Goal: Task Accomplishment & Management: Complete application form

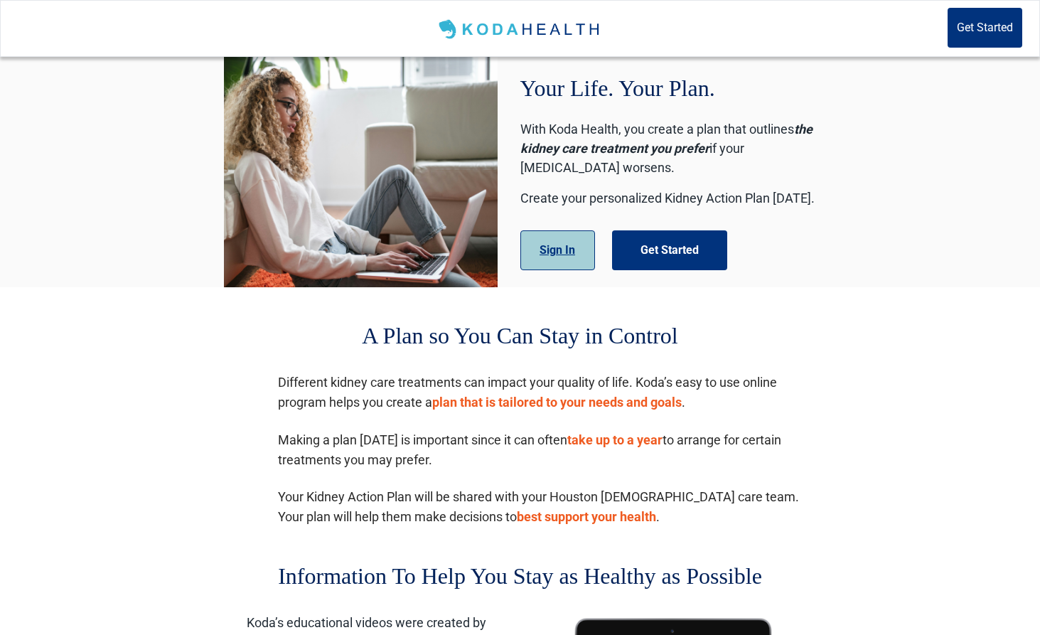
click at [549, 257] on button "Sign In" at bounding box center [558, 250] width 75 height 40
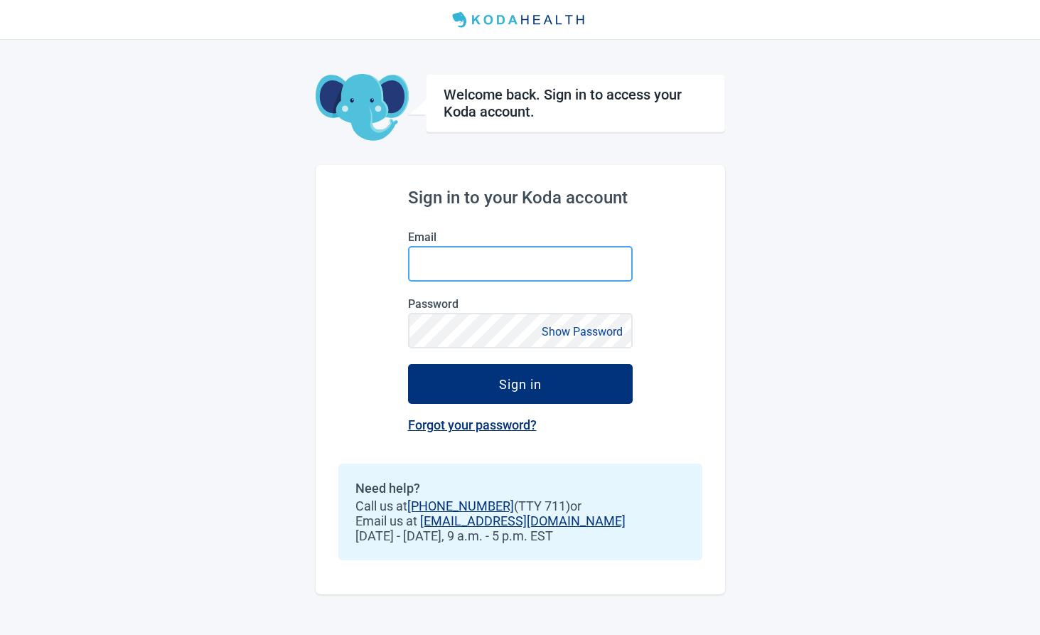
click at [514, 271] on input "Email" at bounding box center [520, 264] width 225 height 36
type input "[EMAIL_ADDRESS][DOMAIN_NAME]"
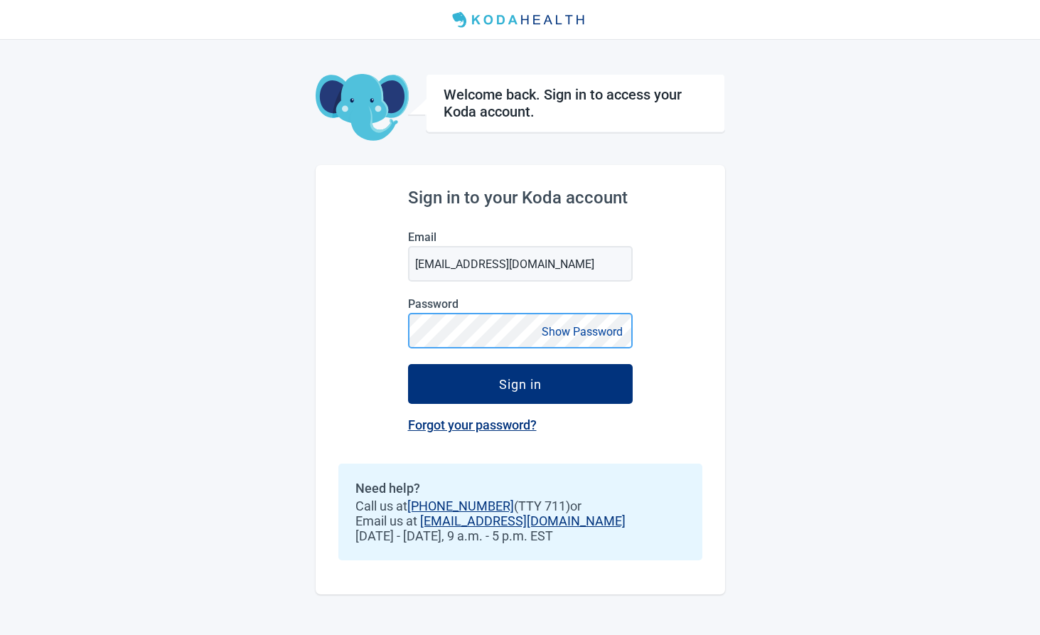
click at [408, 364] on button "Sign in" at bounding box center [520, 384] width 225 height 40
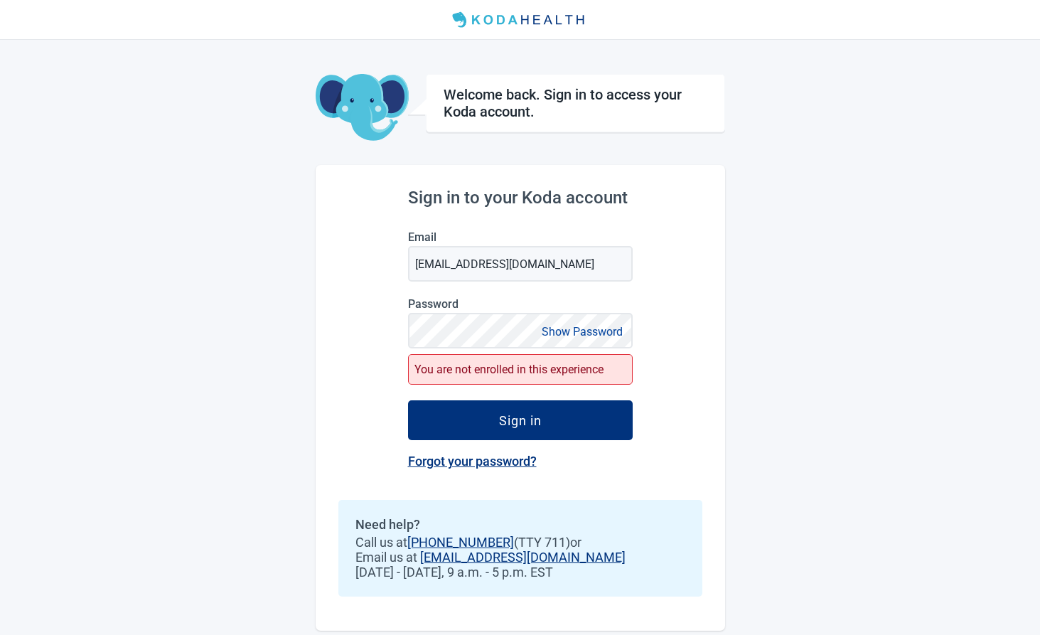
click at [408, 372] on div "You are not enrolled in this experience" at bounding box center [520, 369] width 225 height 31
click at [519, 366] on div "You are not enrolled in this experience" at bounding box center [520, 369] width 225 height 31
click at [506, 465] on link "Forgot your password?" at bounding box center [472, 461] width 129 height 15
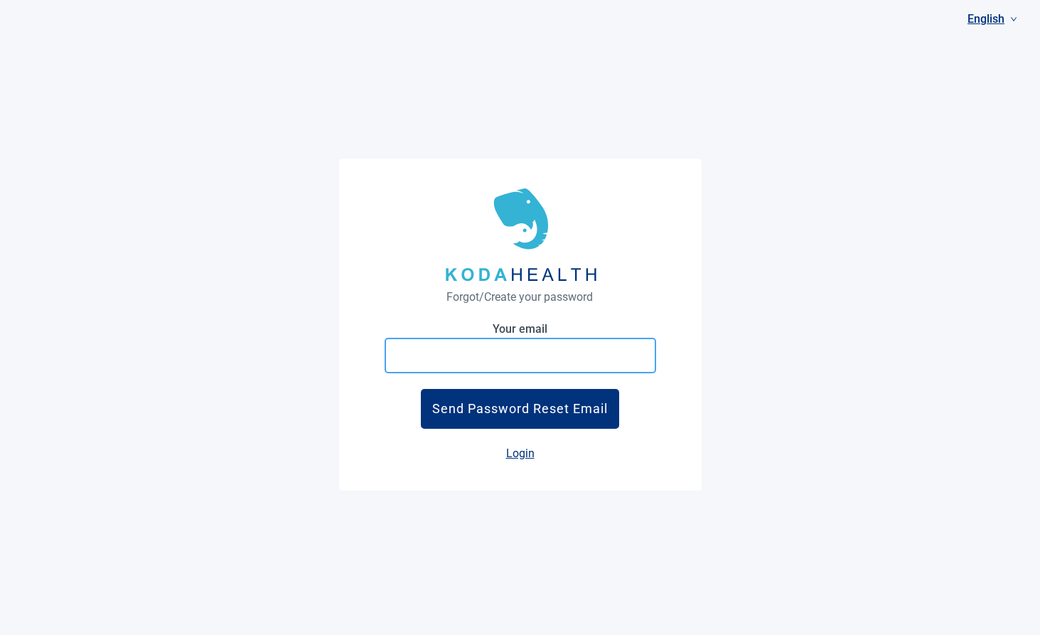
click at [492, 363] on input "Your email" at bounding box center [521, 356] width 272 height 36
type input "alishahasnain786@gmail.com"
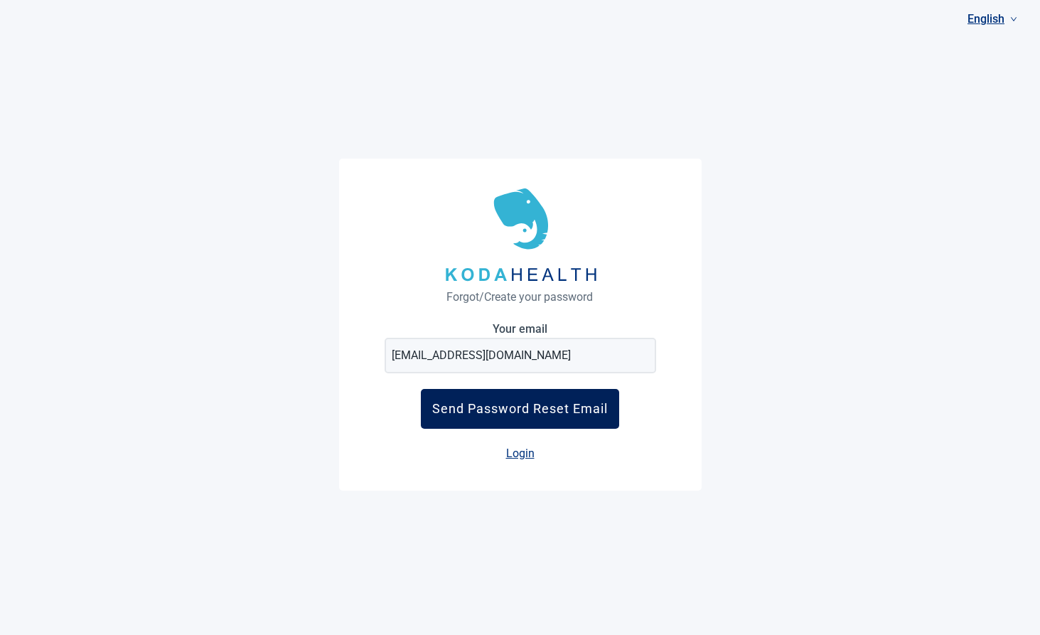
click at [481, 406] on div "Send Password Reset Email" at bounding box center [520, 408] width 176 height 15
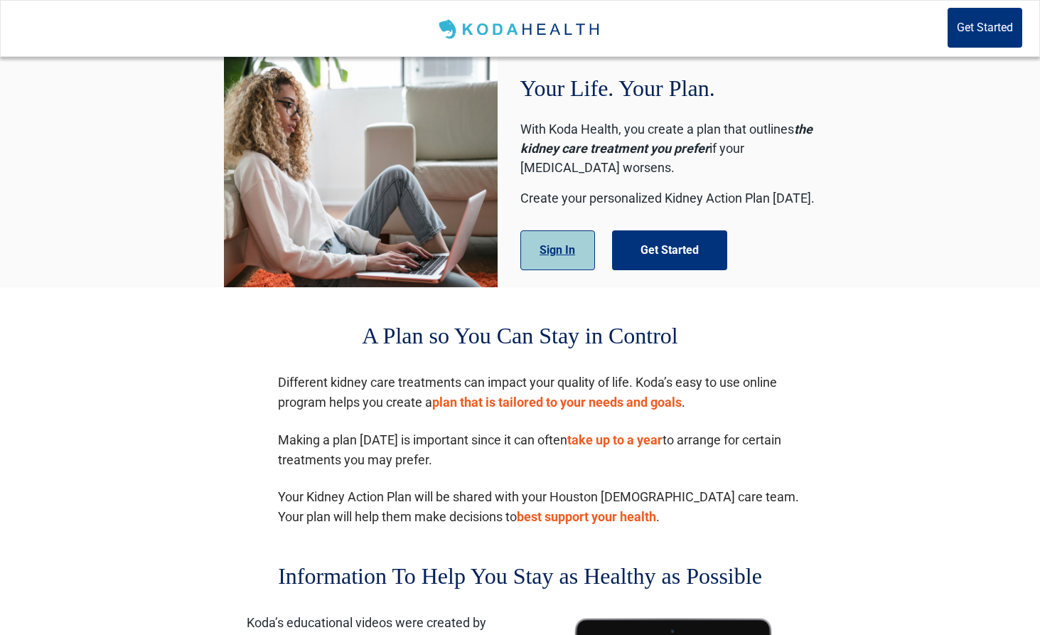
click at [555, 250] on button "Sign In" at bounding box center [558, 250] width 75 height 40
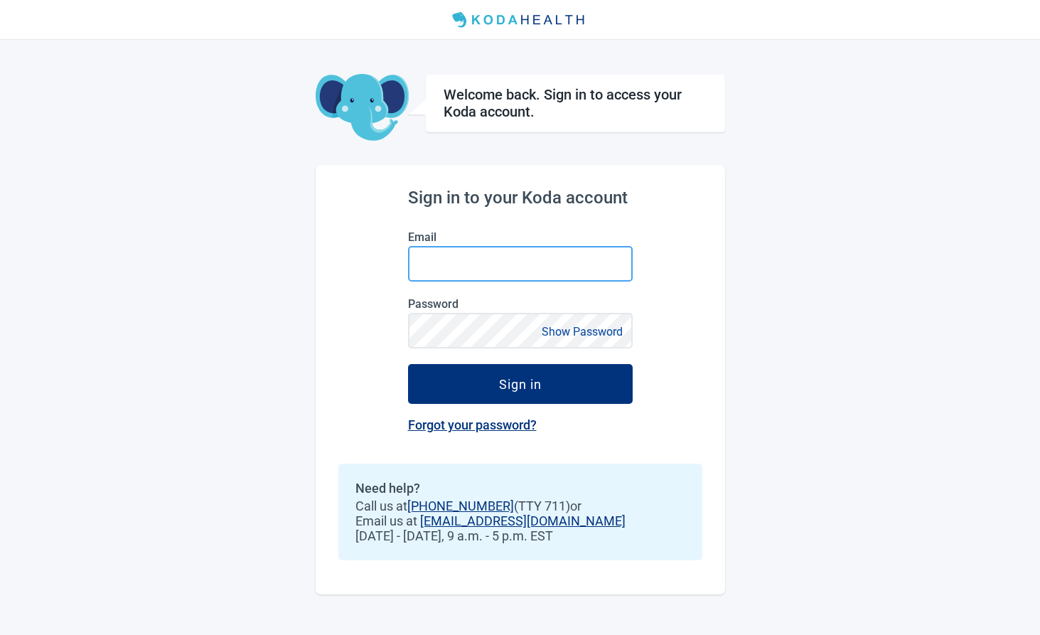
click at [481, 252] on input "Email" at bounding box center [520, 264] width 225 height 36
type input "alishahasnain786@gmail.com"
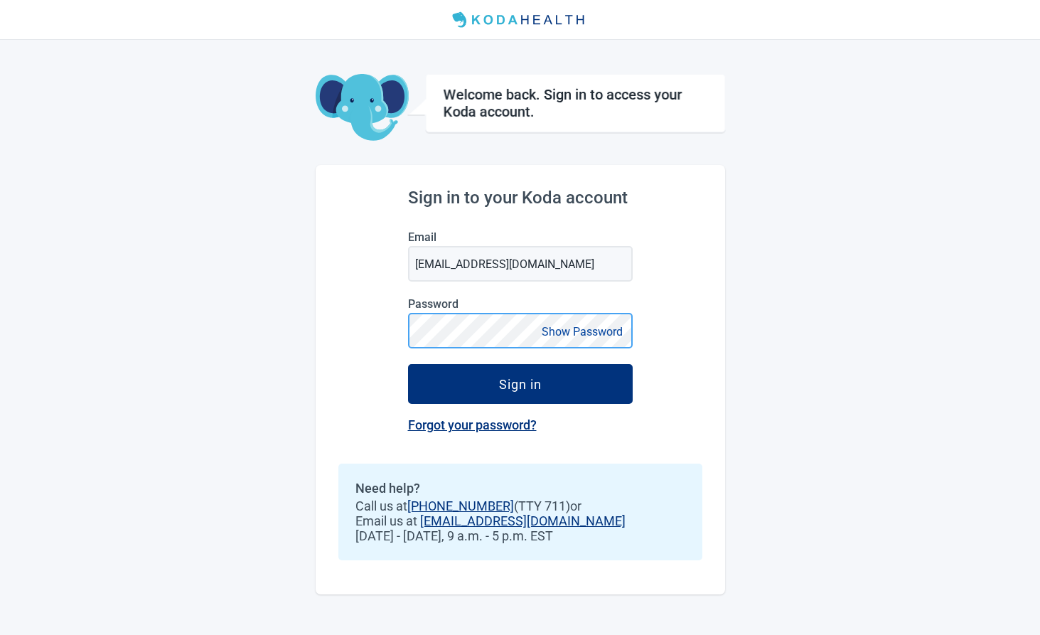
click at [408, 364] on button "Sign in" at bounding box center [520, 384] width 225 height 40
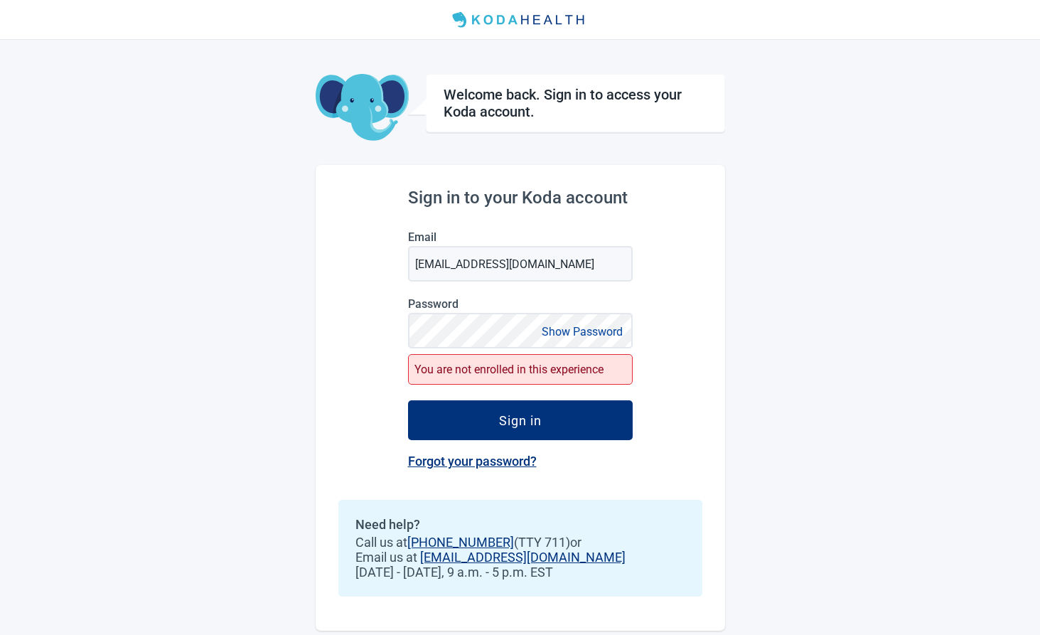
click at [464, 372] on div "You are not enrolled in this experience" at bounding box center [520, 369] width 225 height 31
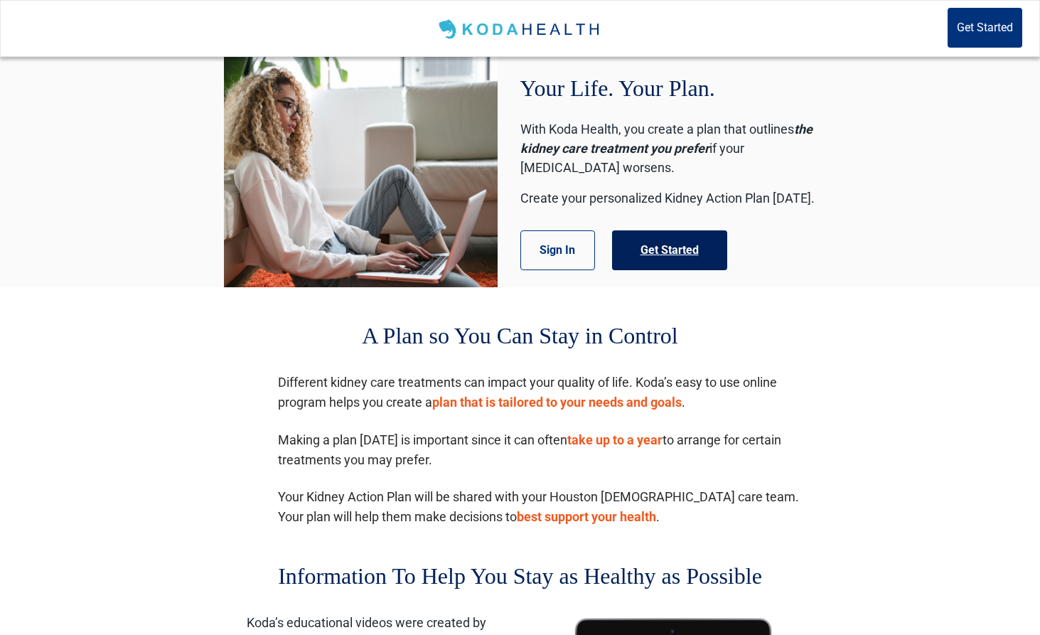
click at [693, 241] on button "Get Started" at bounding box center [669, 250] width 115 height 40
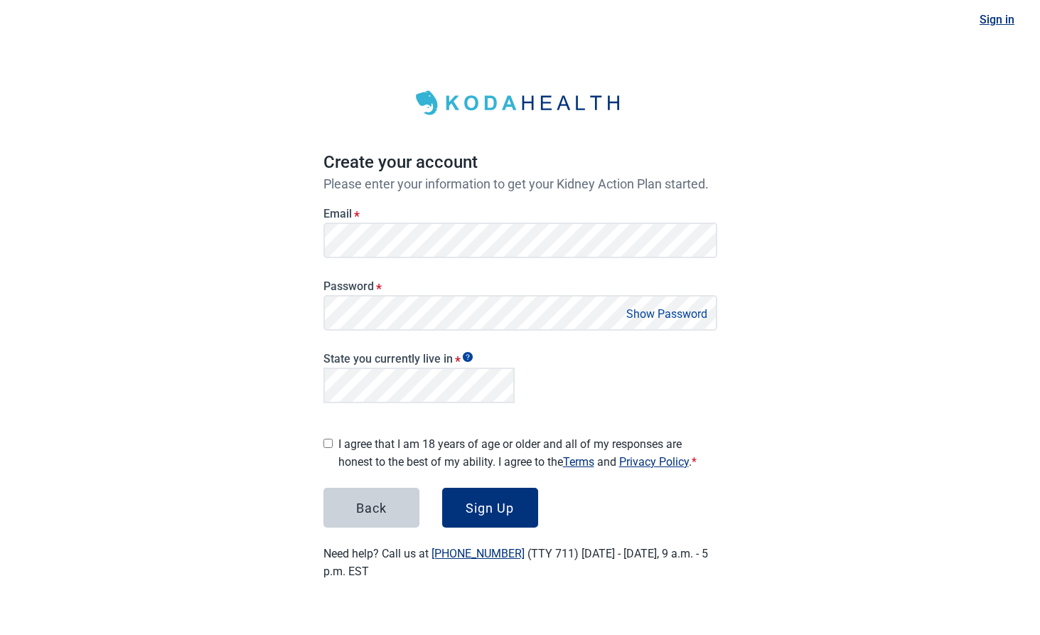
click at [671, 378] on div "State you currently live in *" at bounding box center [520, 375] width 405 height 78
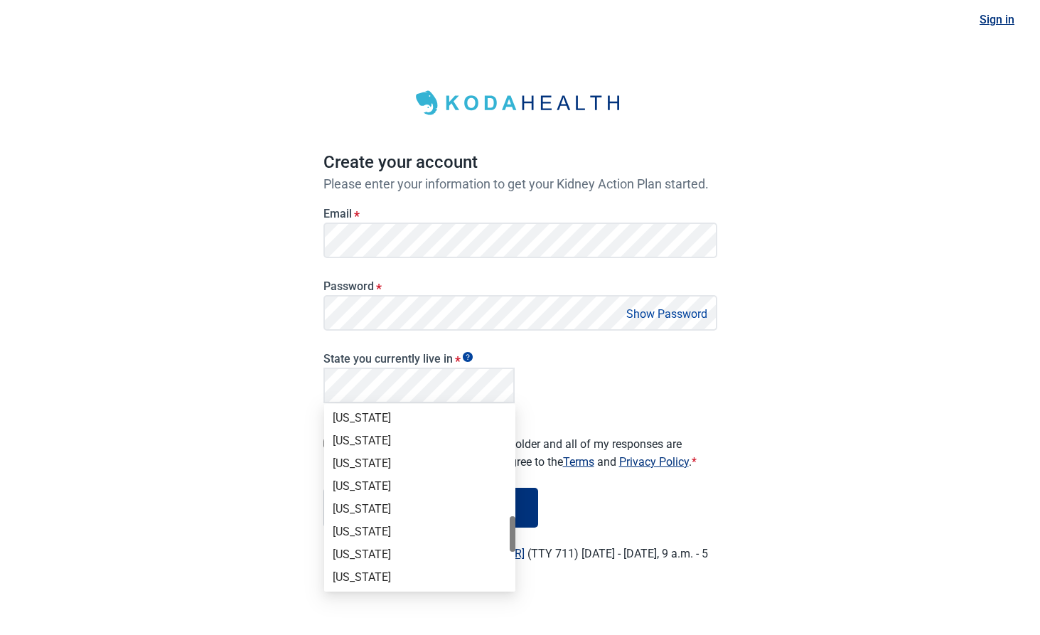
scroll to position [696, 0]
click at [372, 451] on div "New York" at bounding box center [420, 450] width 174 height 16
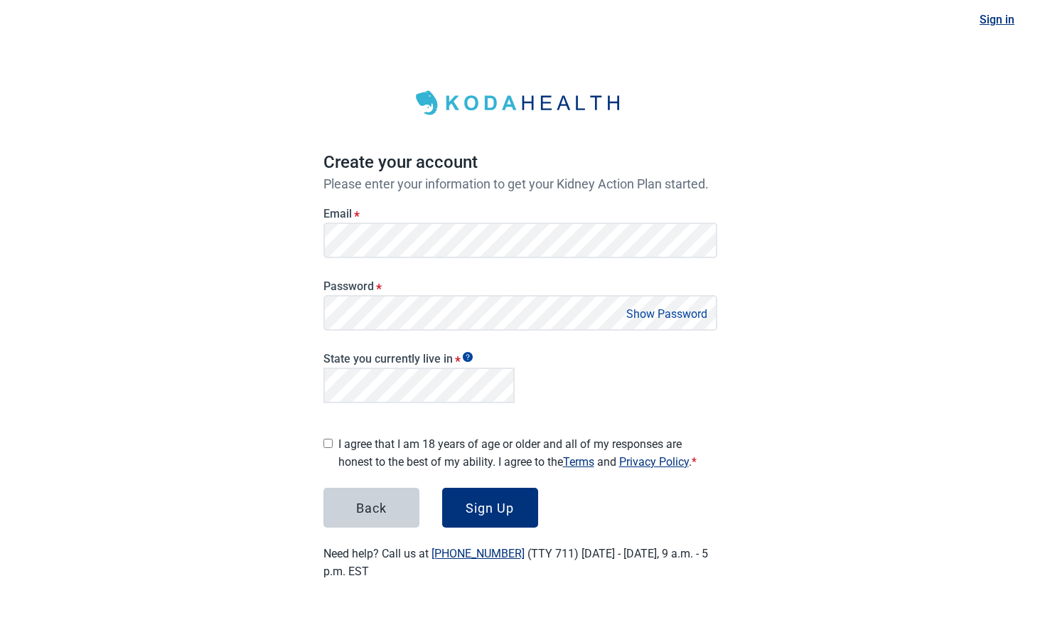
click at [360, 449] on label "I agree that I am 18 years of age or older and all of my responses are honest t…" at bounding box center [527, 453] width 379 height 36
click at [333, 448] on input "I agree that I am 18 years of age or older and all of my responses are honest t…" at bounding box center [328, 443] width 9 height 9
checkbox input "true"
click at [526, 501] on button "Sign Up" at bounding box center [490, 508] width 96 height 40
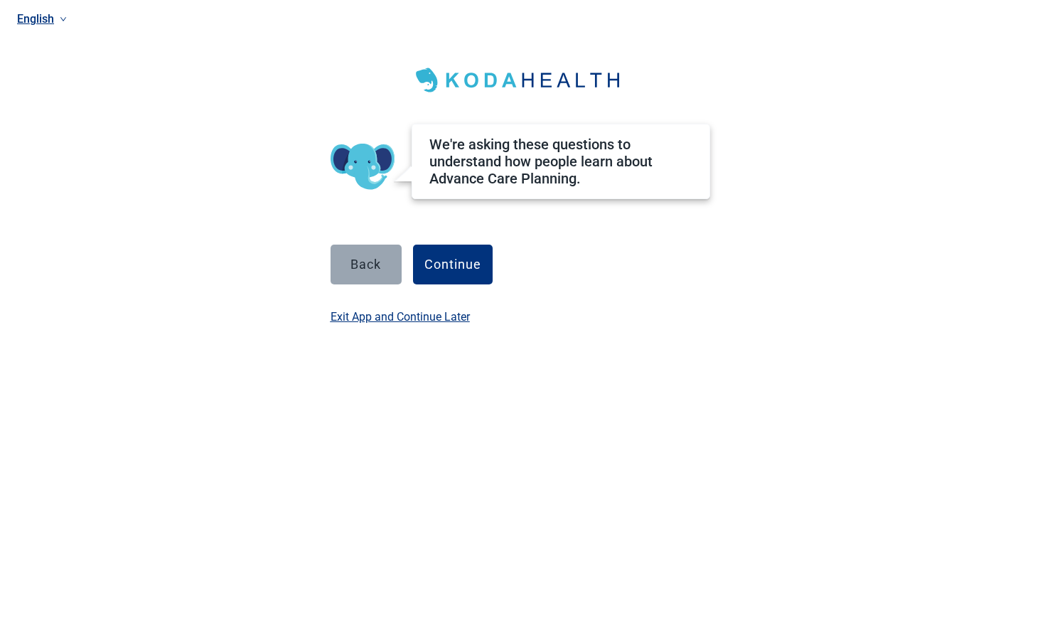
click at [371, 273] on button "Back" at bounding box center [366, 265] width 71 height 40
click at [428, 269] on div "Continue" at bounding box center [453, 264] width 57 height 14
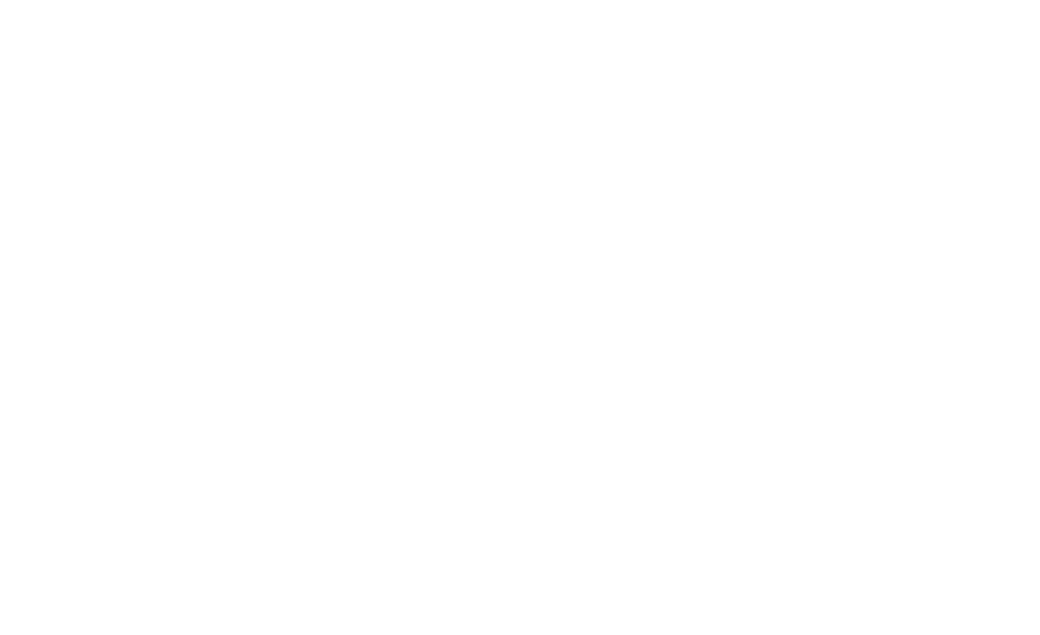
click at [481, 159] on div at bounding box center [520, 317] width 1040 height 635
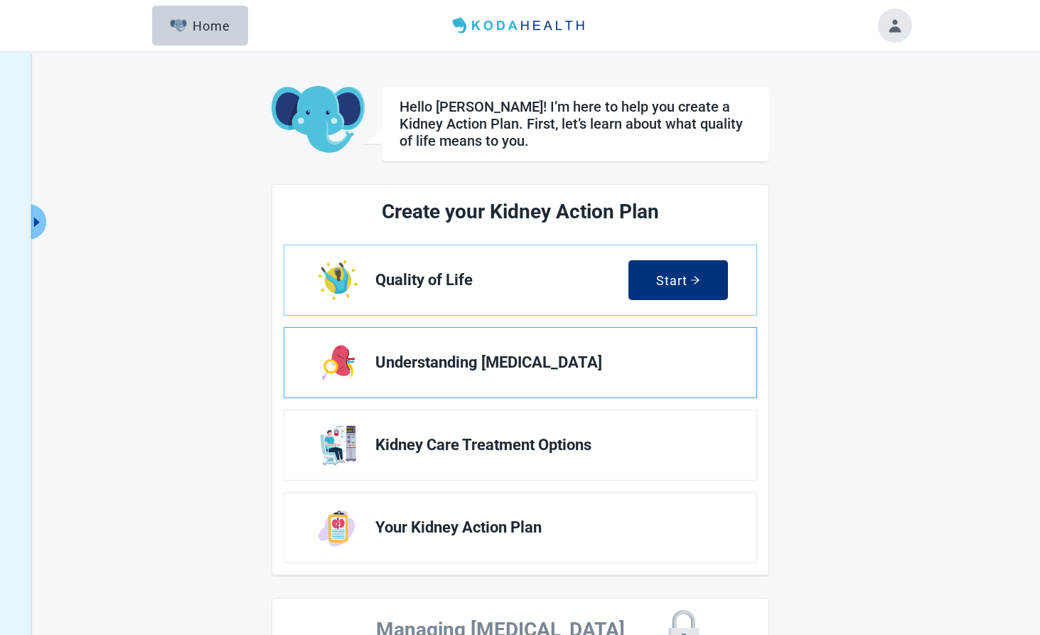
scroll to position [67, 0]
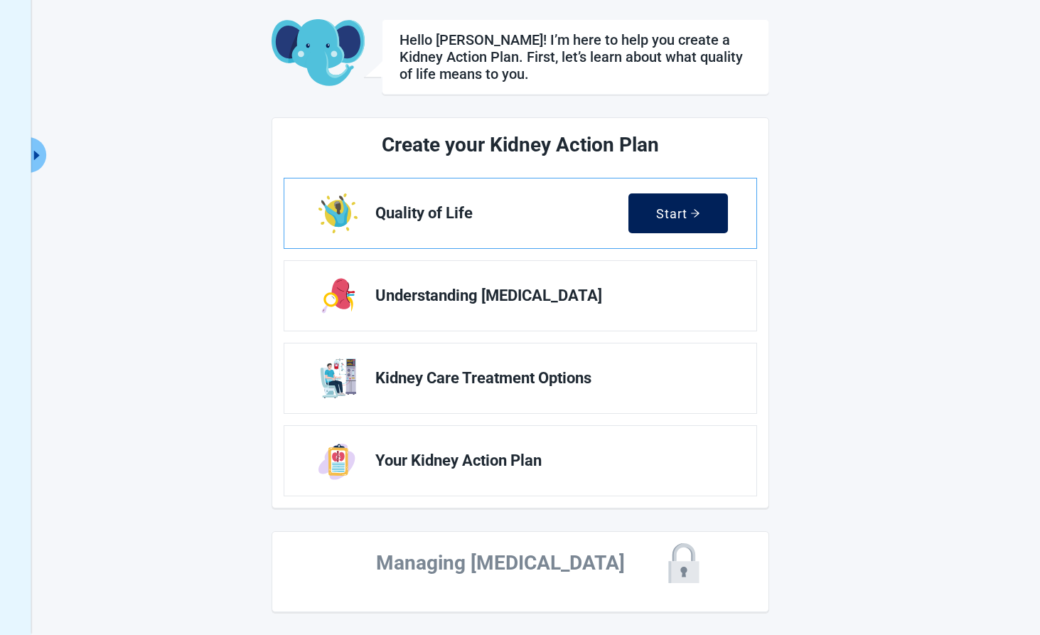
click at [679, 226] on button "Start" at bounding box center [679, 213] width 100 height 40
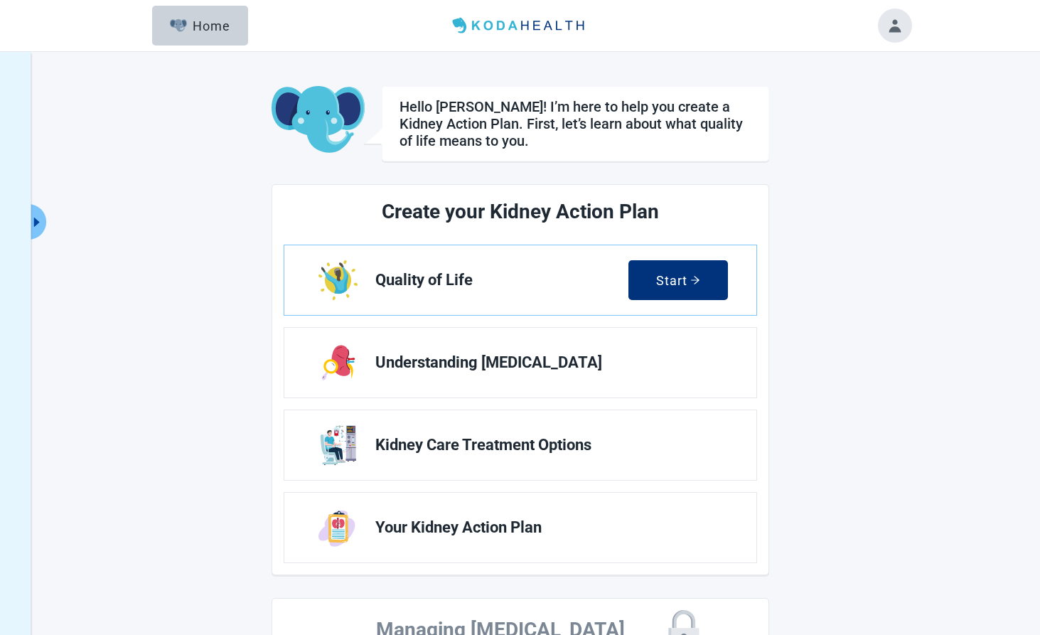
click at [970, 183] on div "Hello [PERSON_NAME]! I’m here to help you create a Kidney Action Plan. First, l…" at bounding box center [520, 377] width 1040 height 650
